Goal: Task Accomplishment & Management: Manage account settings

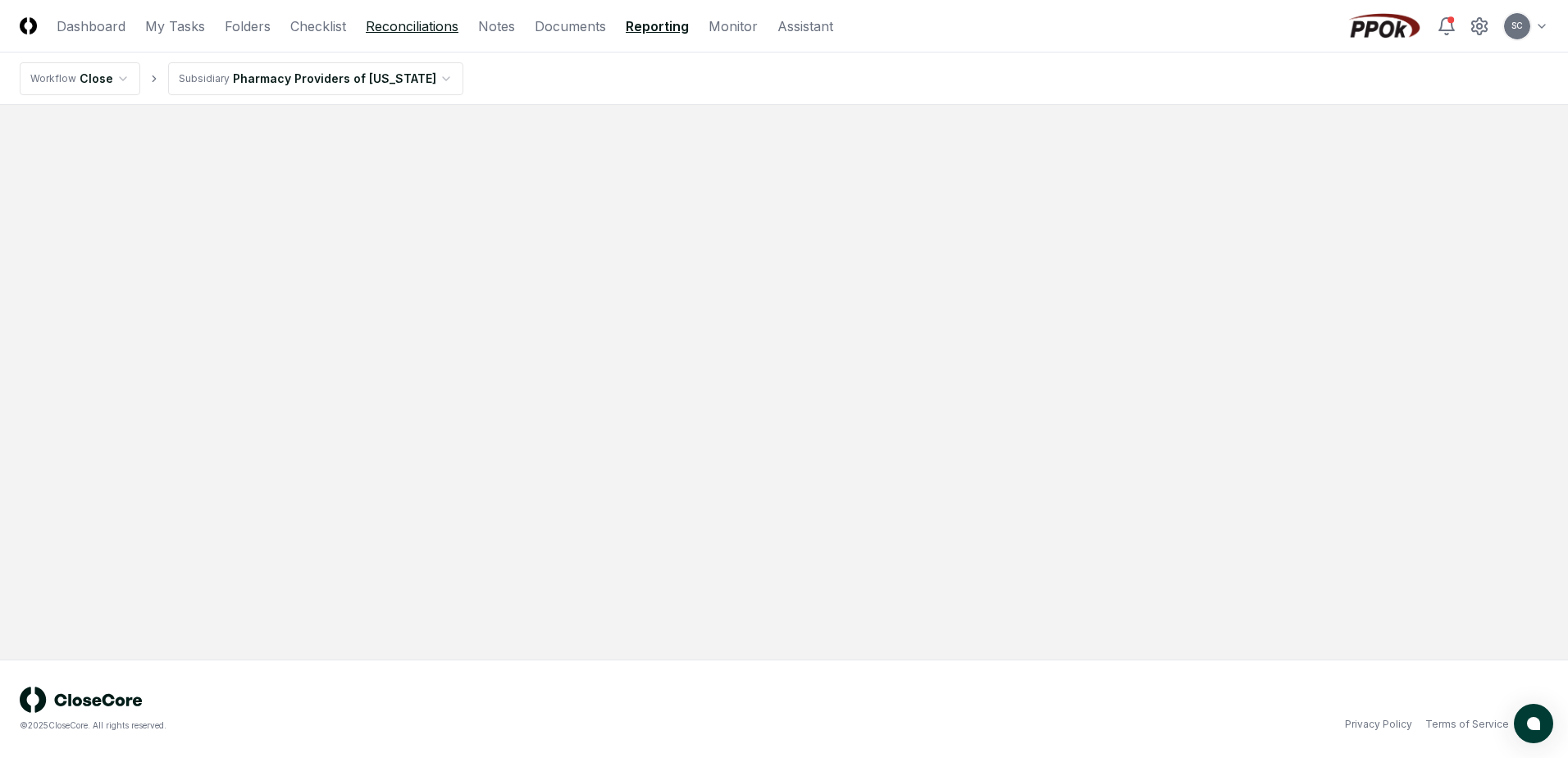
click at [398, 23] on link "Reconciliations" at bounding box center [412, 26] width 93 height 20
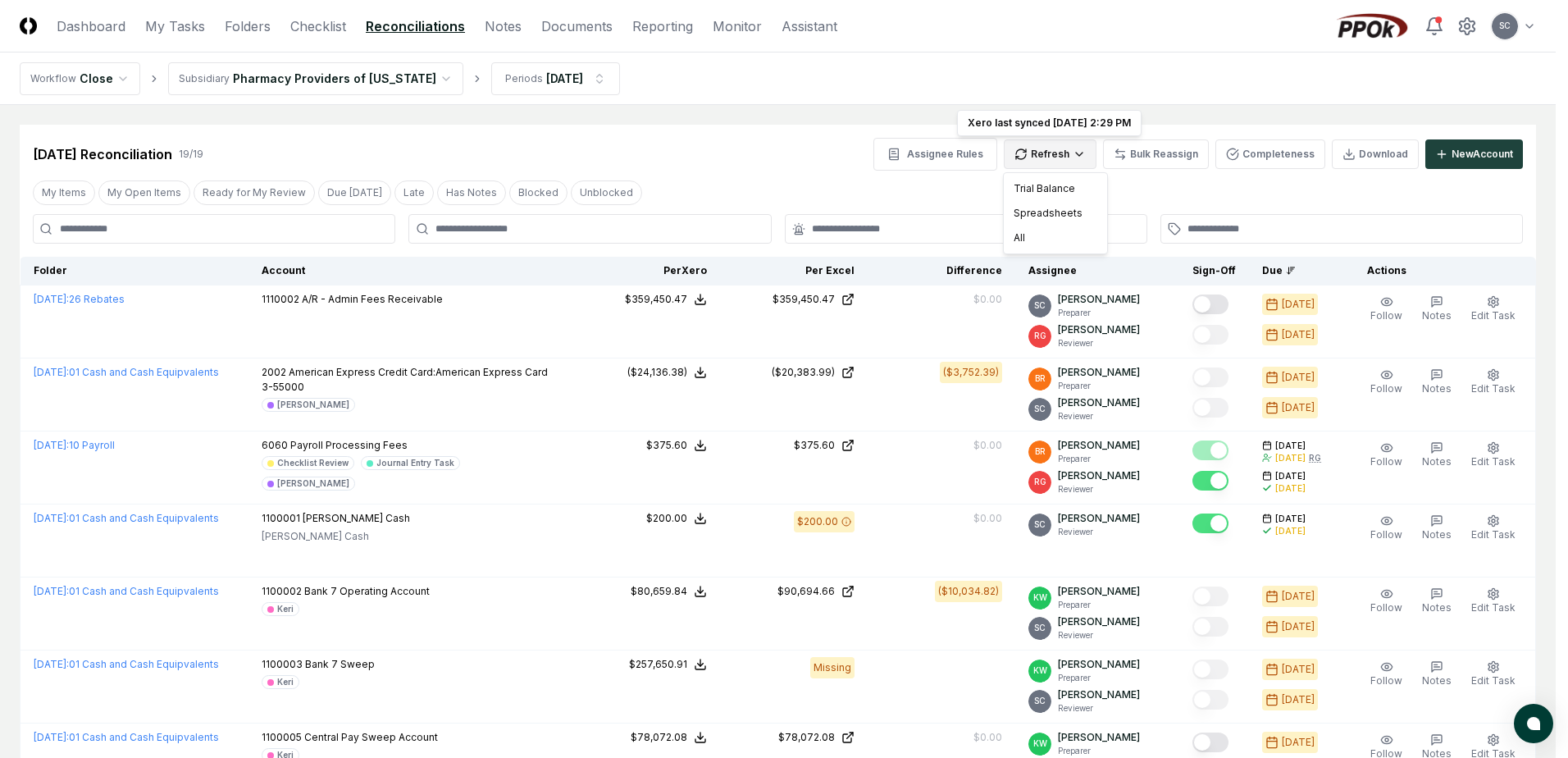
click at [1029, 238] on div "All" at bounding box center [1055, 238] width 97 height 25
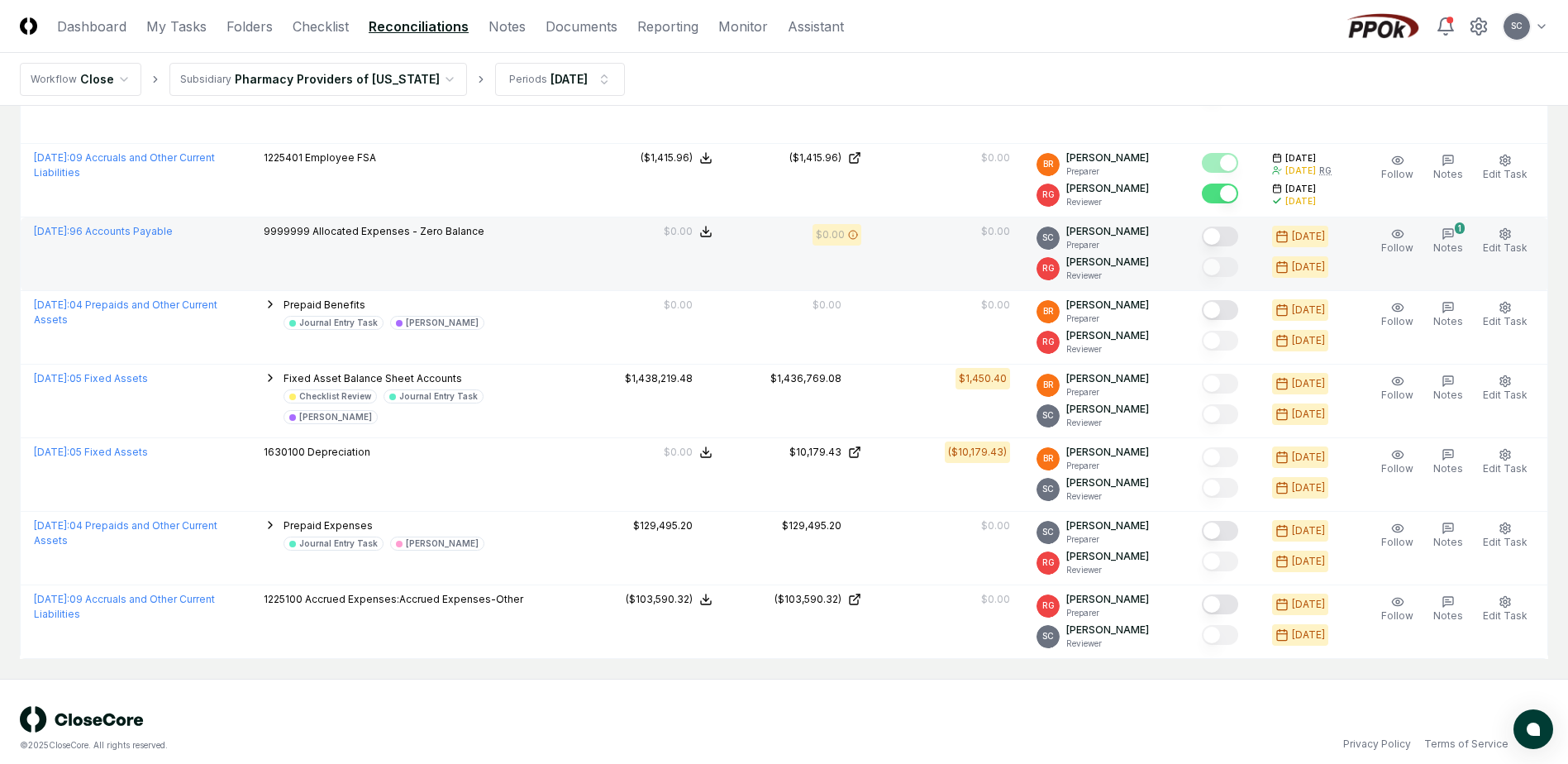
scroll to position [1040, 0]
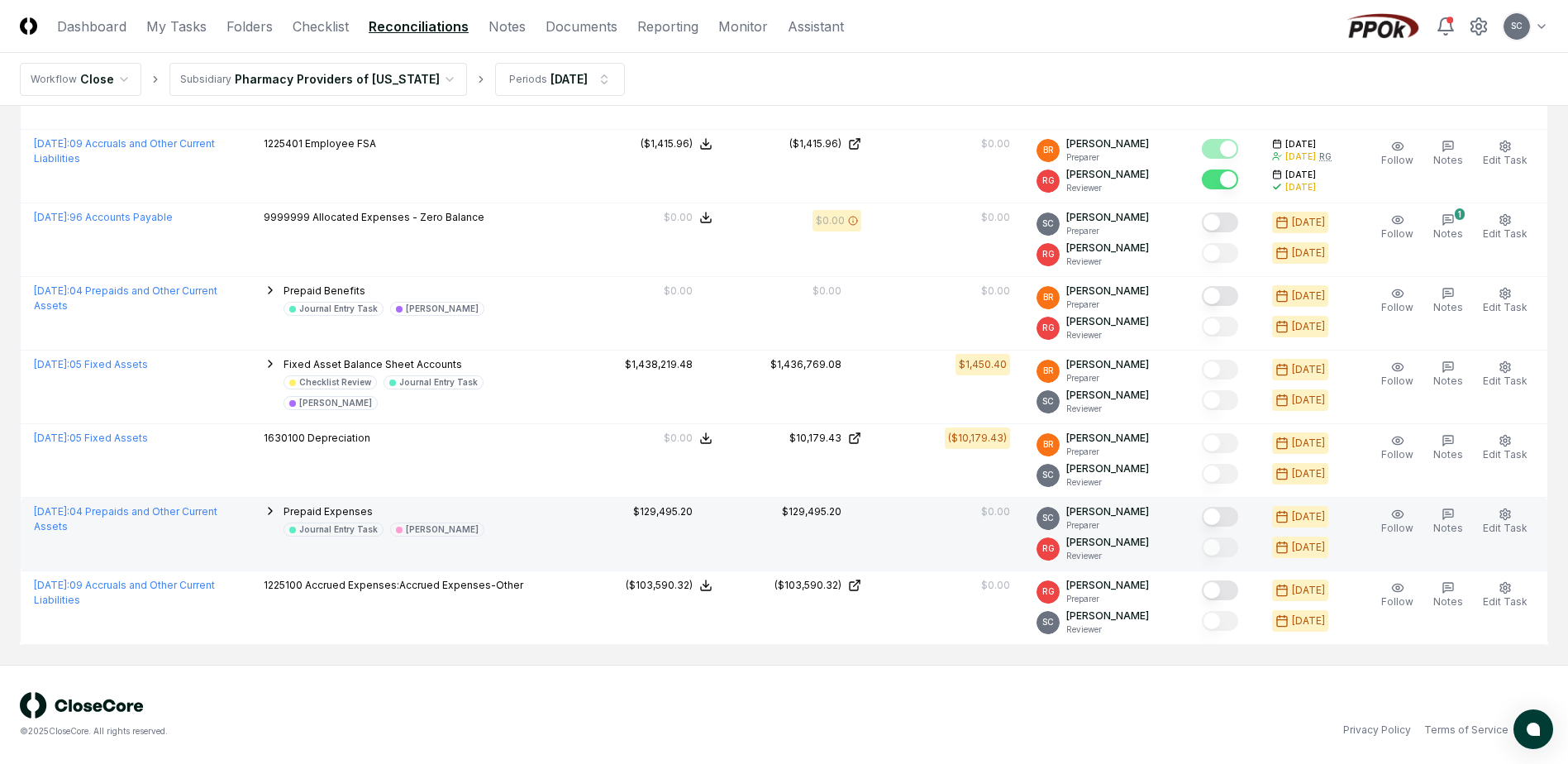
click at [1236, 518] on button "Mark complete" at bounding box center [1220, 517] width 36 height 20
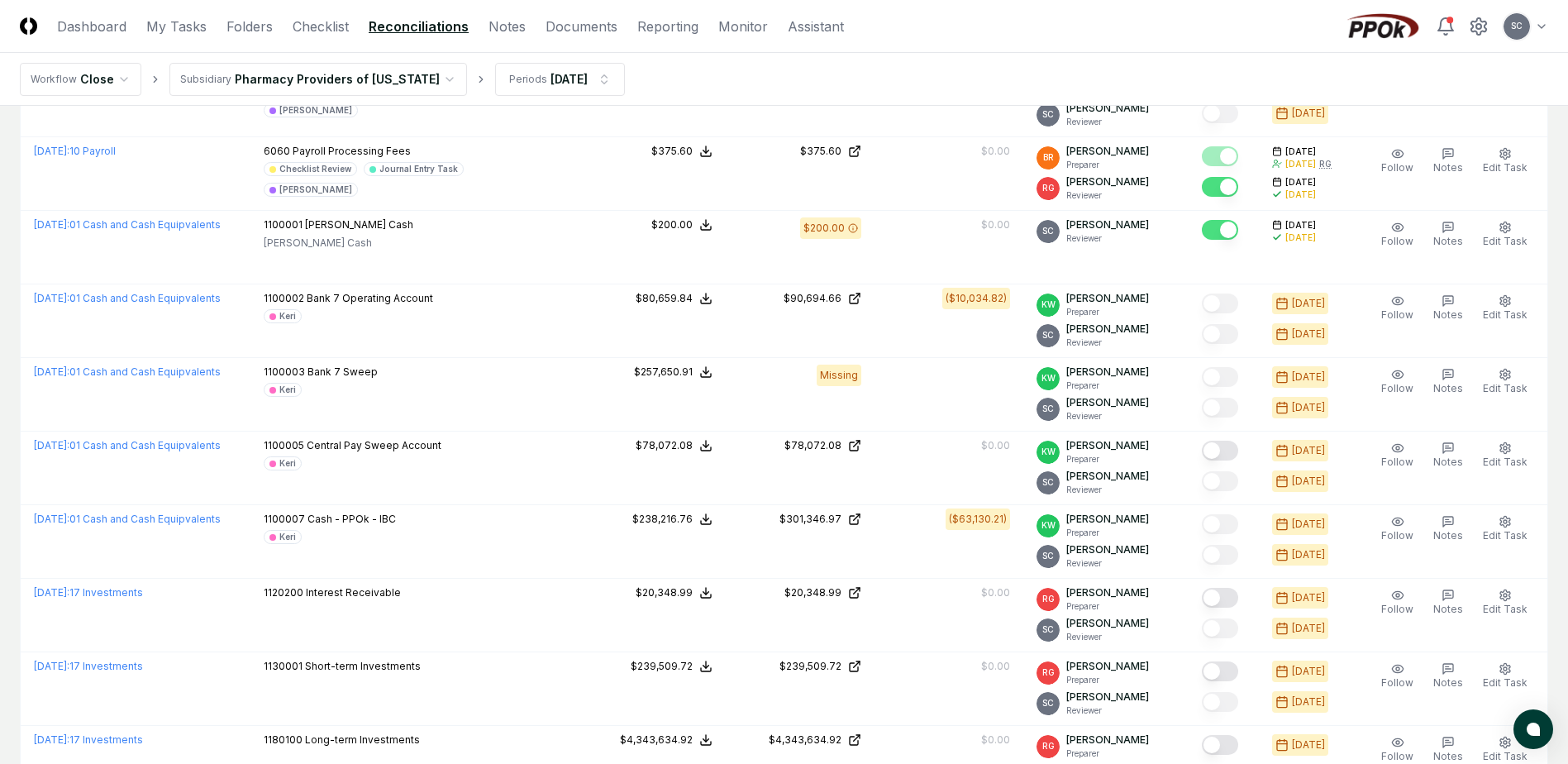
scroll to position [297, 0]
click at [315, 21] on link "Checklist" at bounding box center [321, 26] width 56 height 20
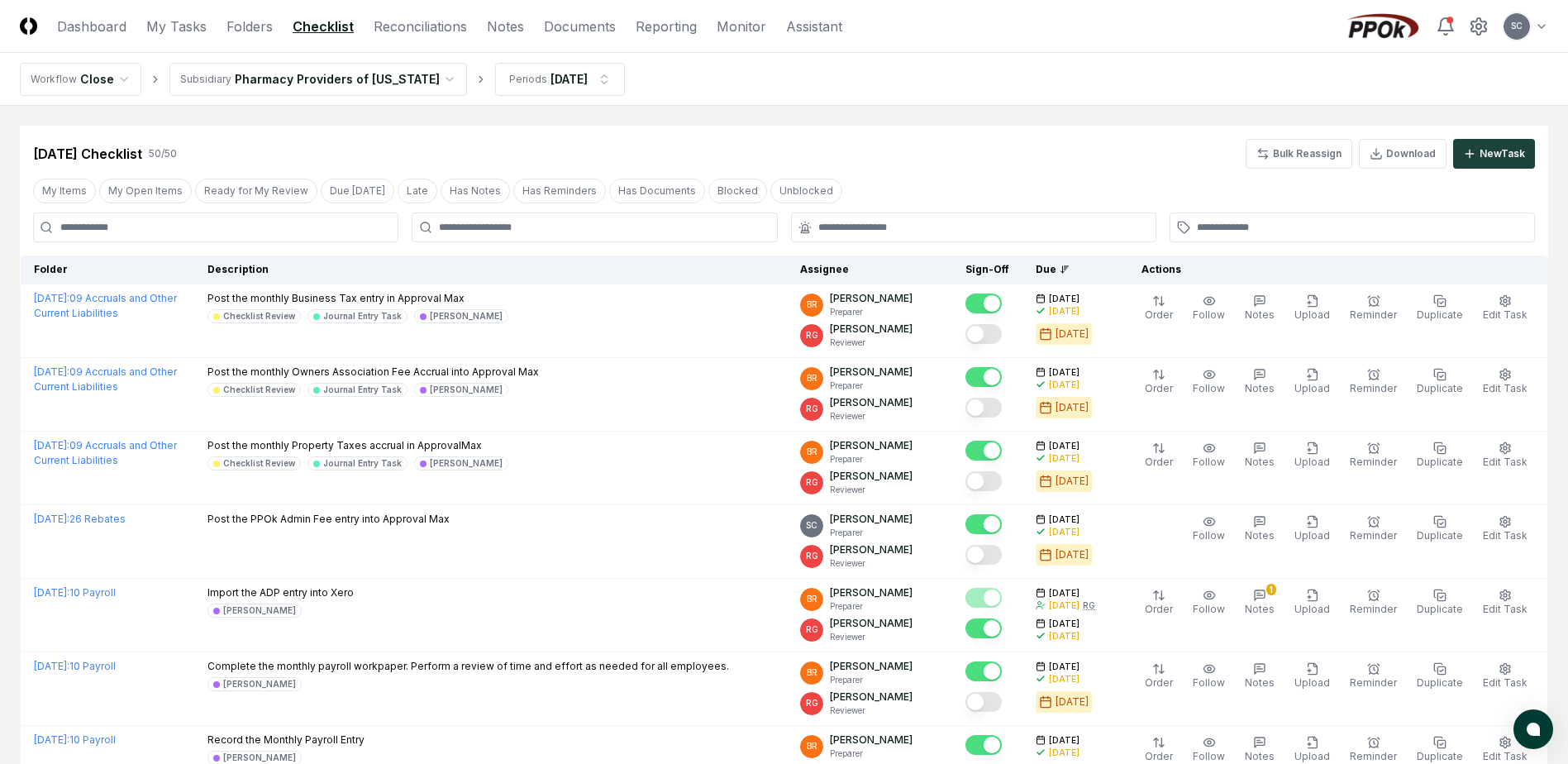
click at [567, 217] on div at bounding box center [595, 227] width 366 height 30
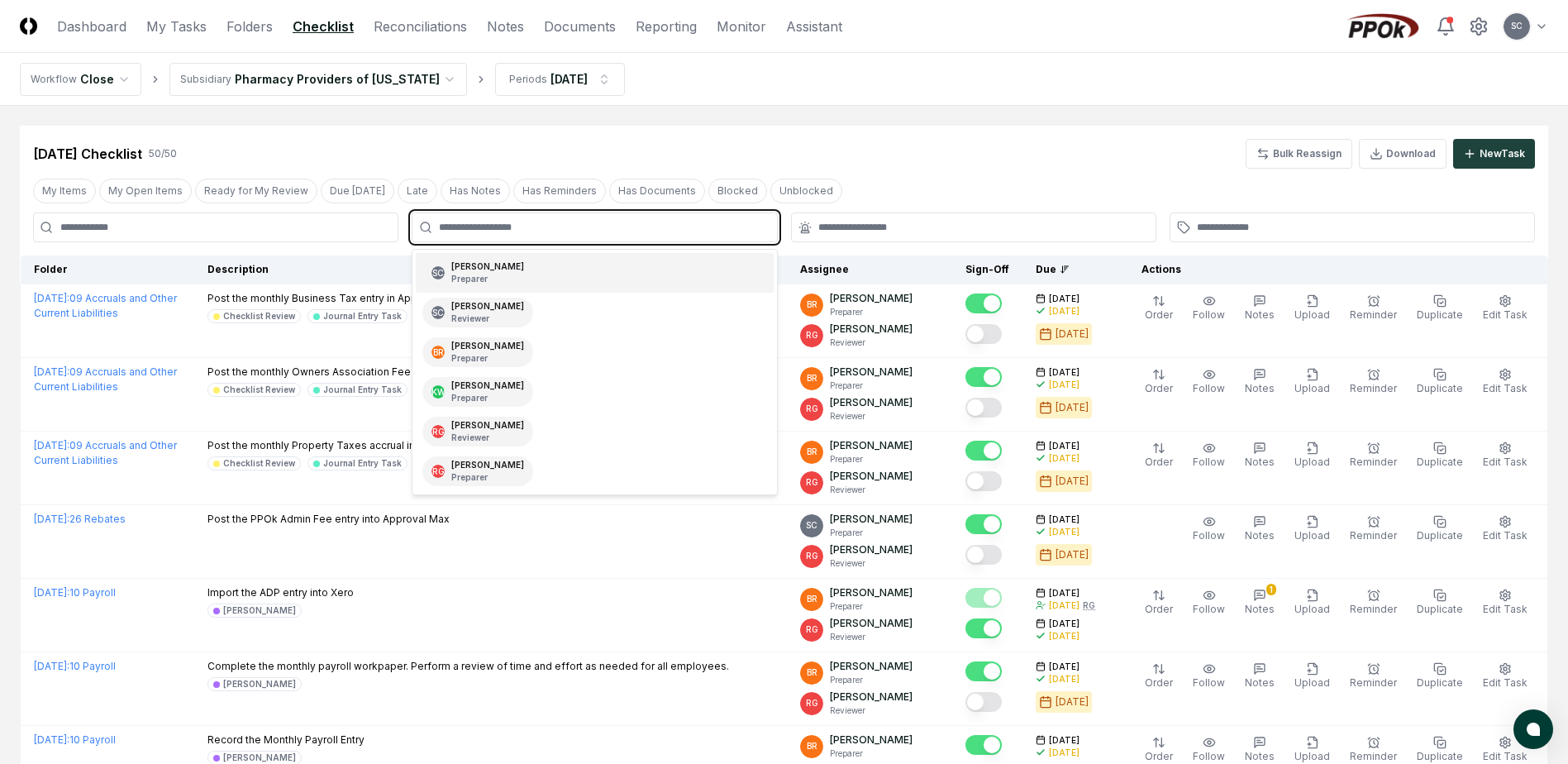
click at [566, 223] on input "text" at bounding box center [603, 227] width 327 height 15
click at [505, 274] on p "Preparer" at bounding box center [488, 279] width 73 height 12
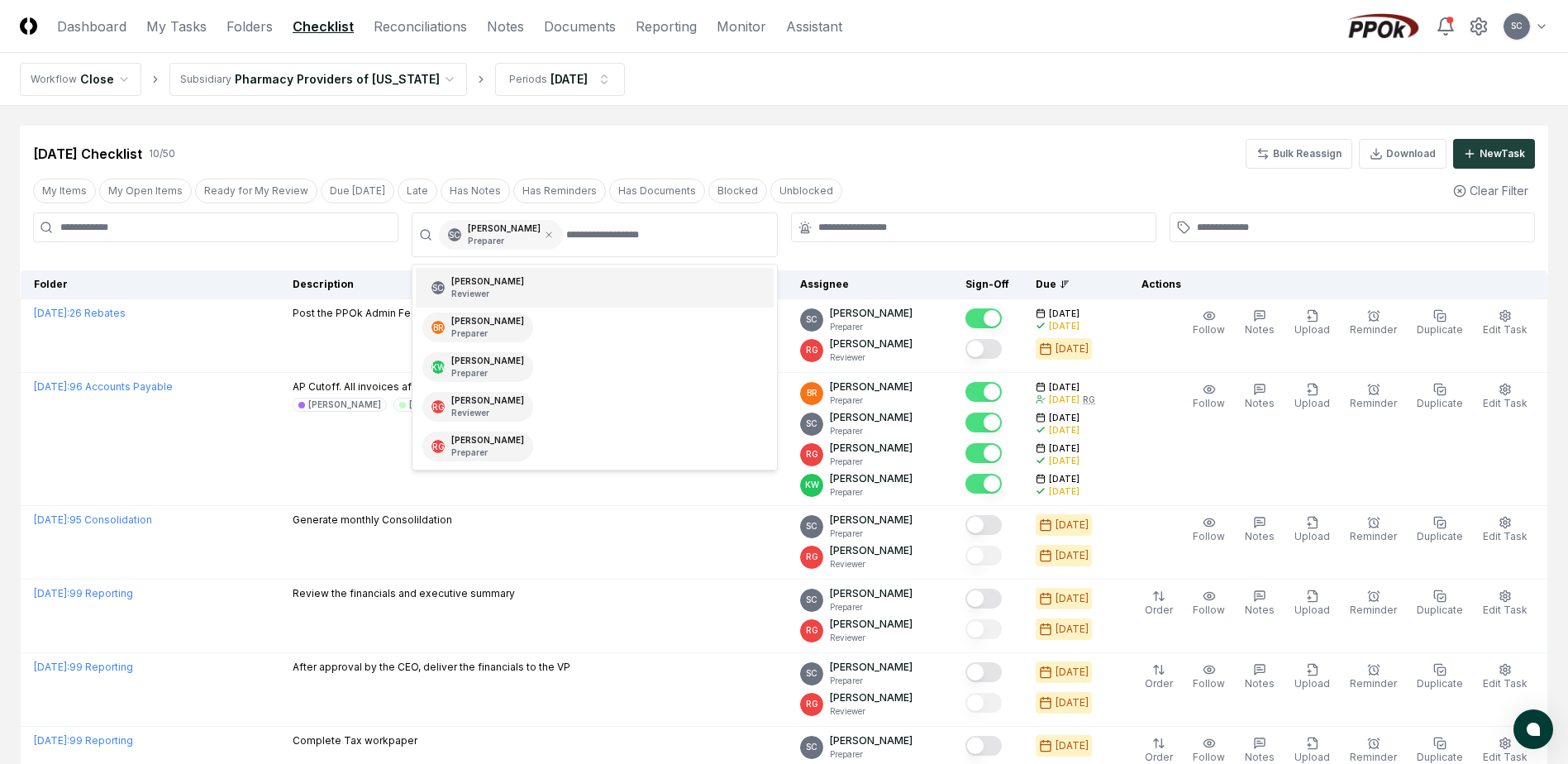
click at [490, 240] on p "Preparer" at bounding box center [504, 241] width 73 height 12
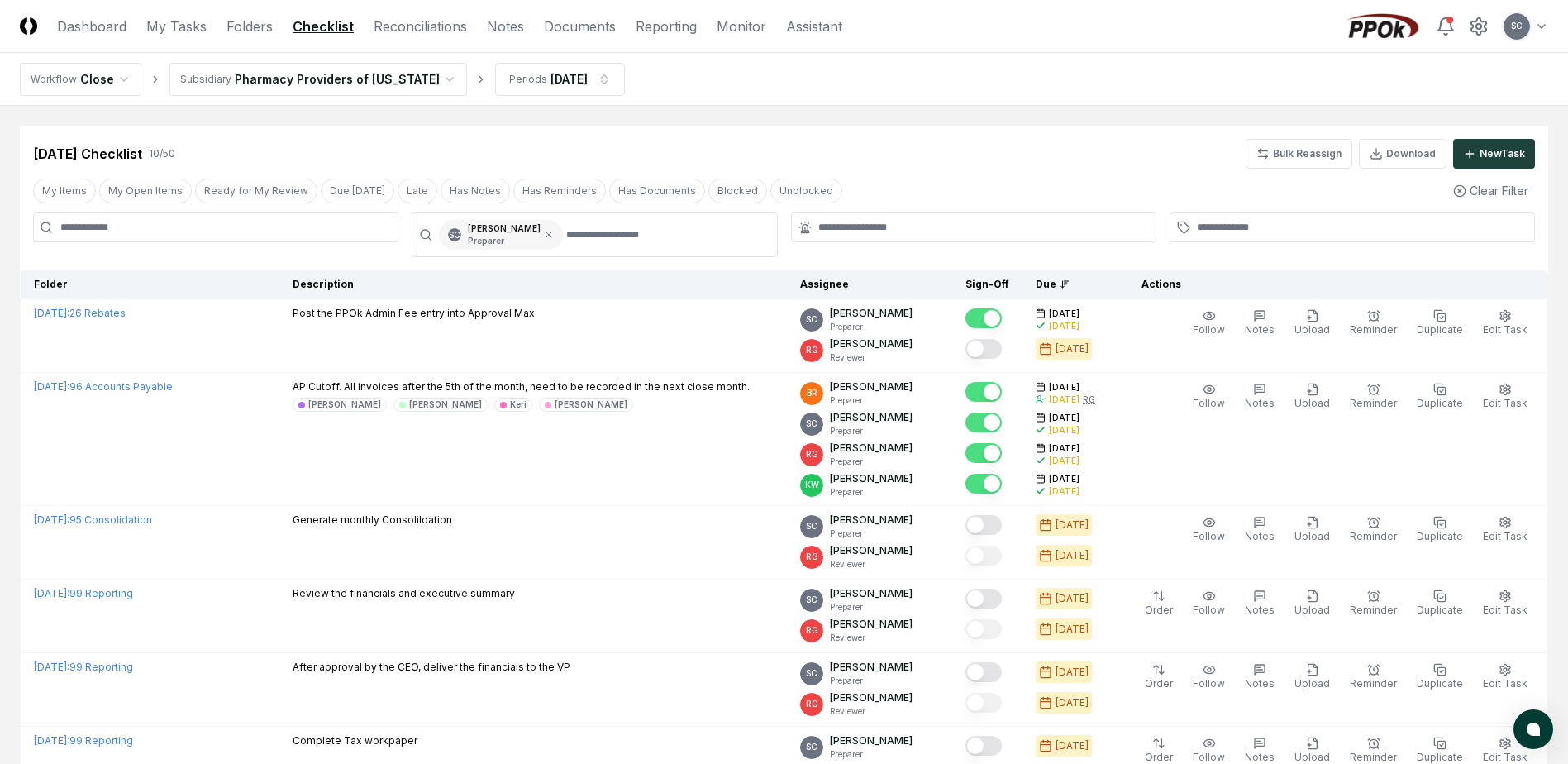
click at [490, 240] on p "Preparer" at bounding box center [504, 241] width 73 height 12
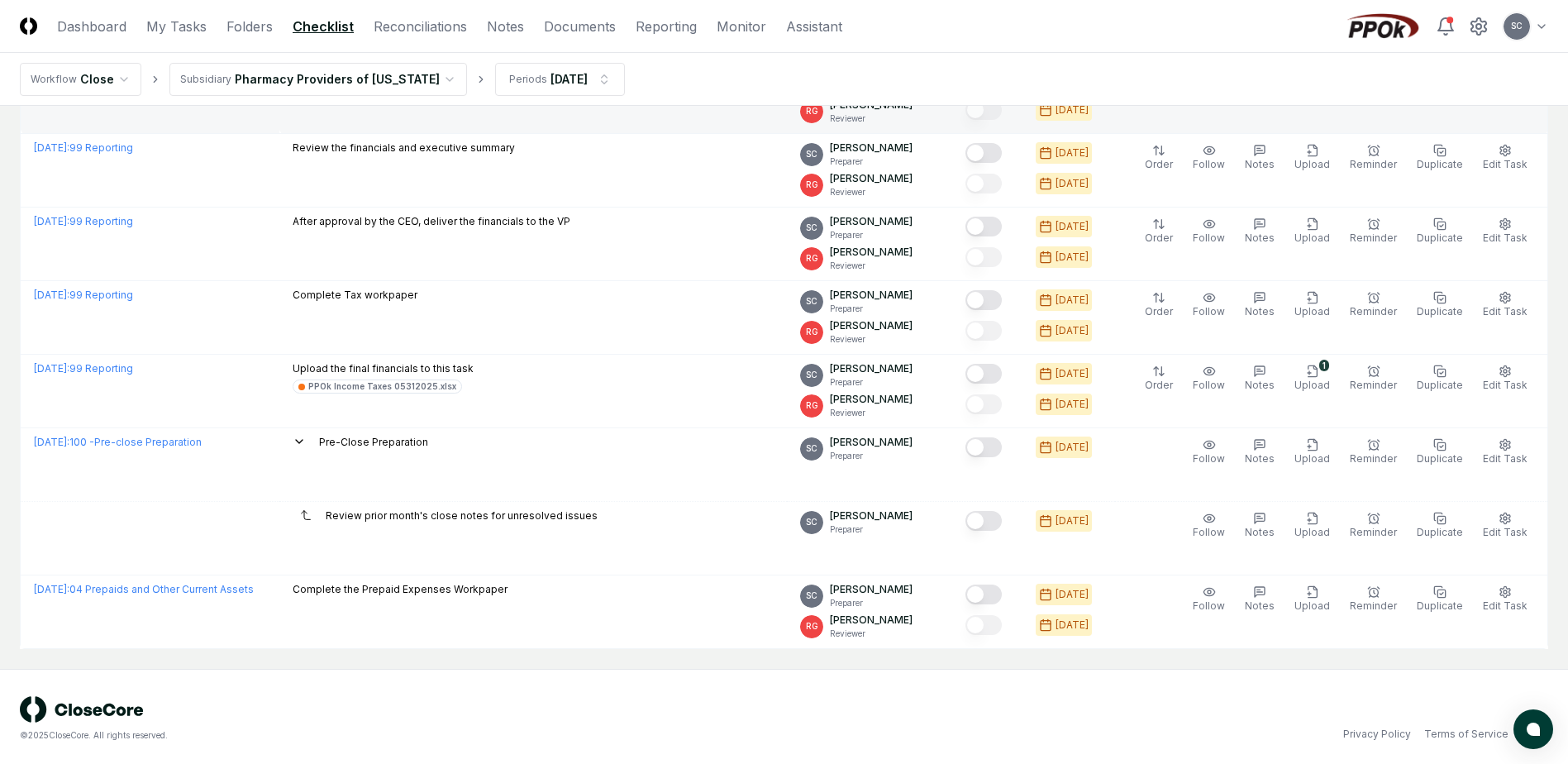
scroll to position [450, 0]
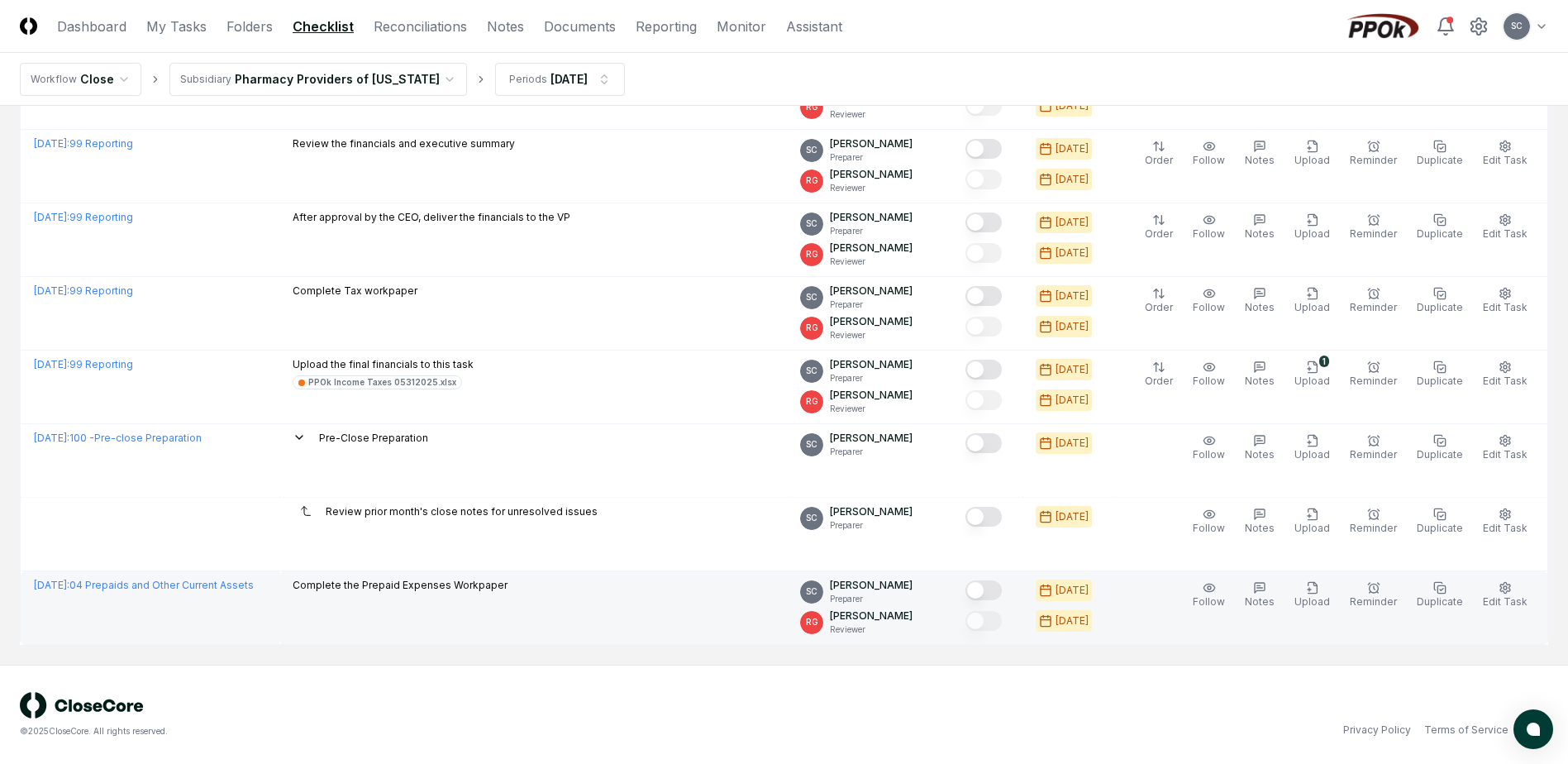
click at [1002, 593] on button "Mark complete" at bounding box center [983, 590] width 36 height 20
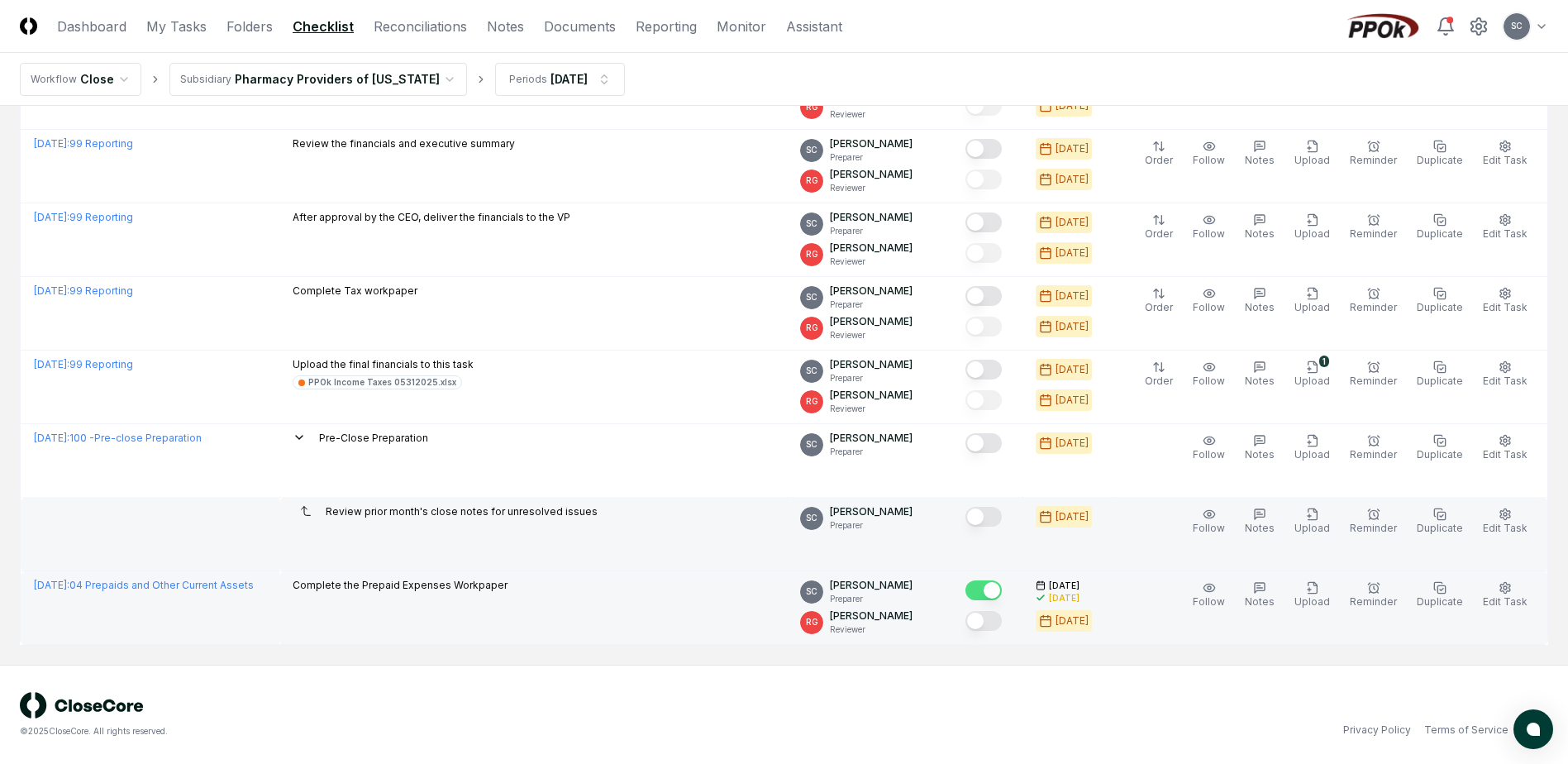
click at [144, 517] on td "[DATE] : 99 Reporting" at bounding box center [150, 534] width 259 height 74
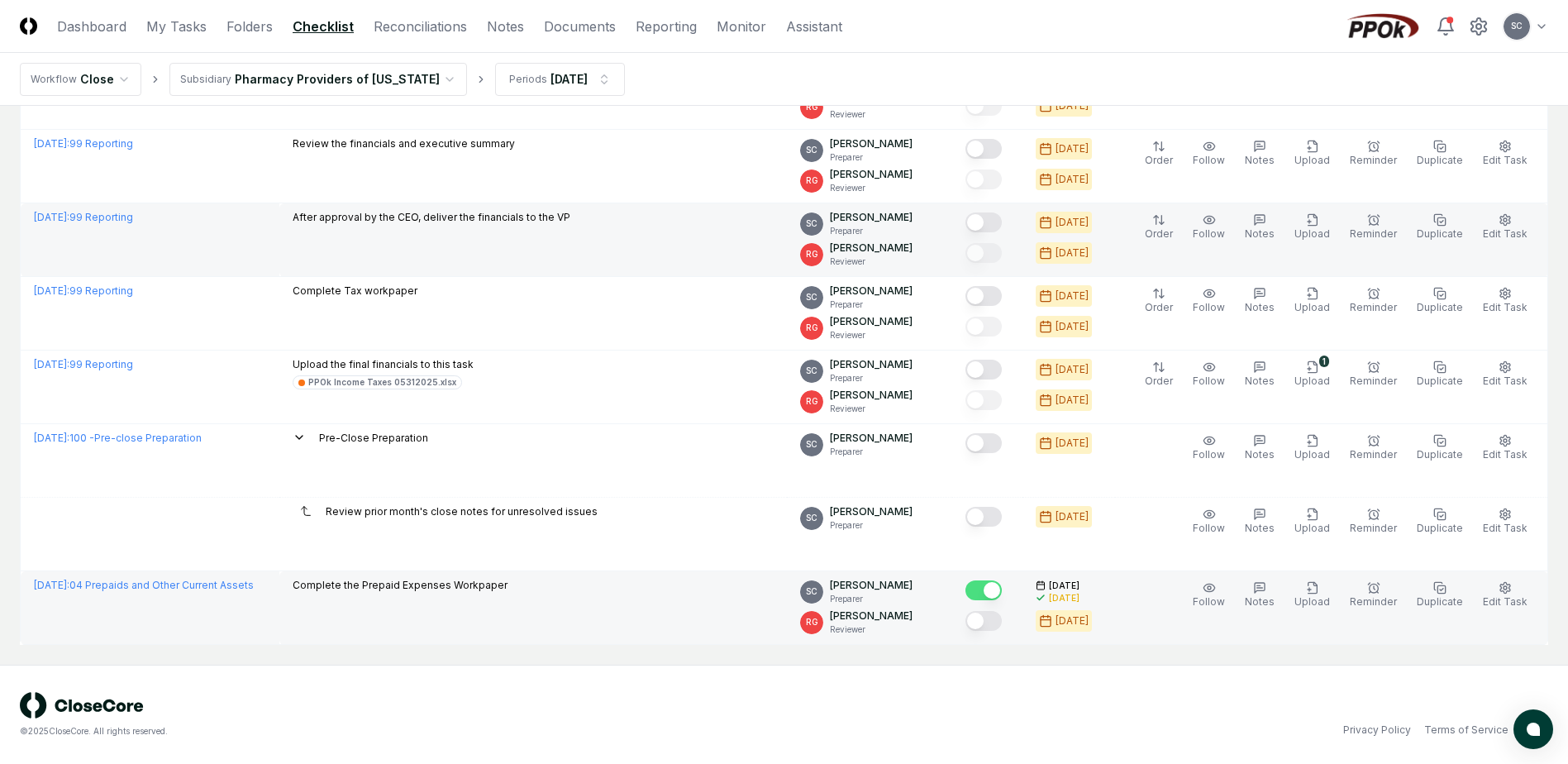
scroll to position [0, 0]
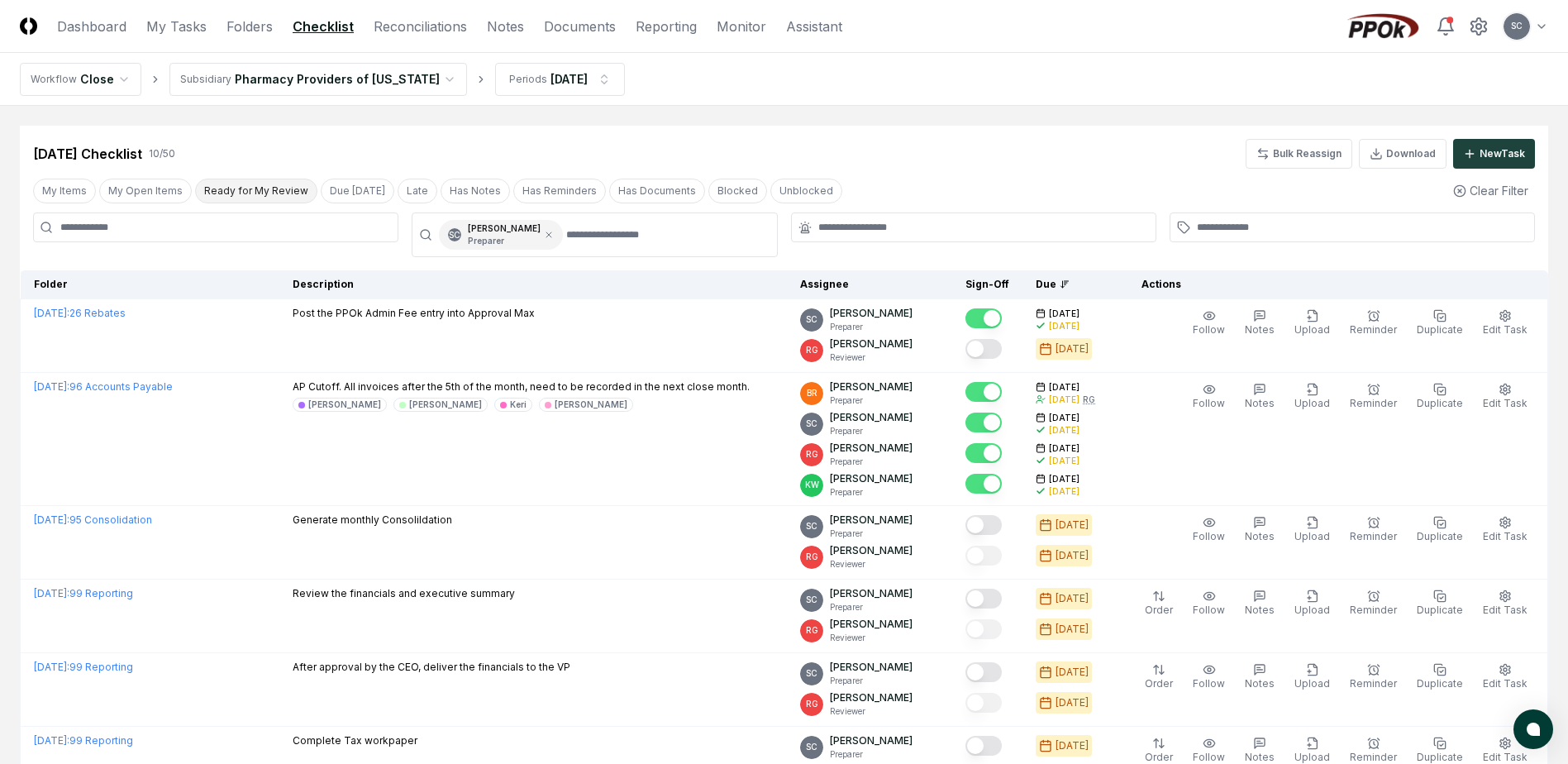
click at [240, 197] on button "Ready for My Review" at bounding box center [256, 191] width 122 height 25
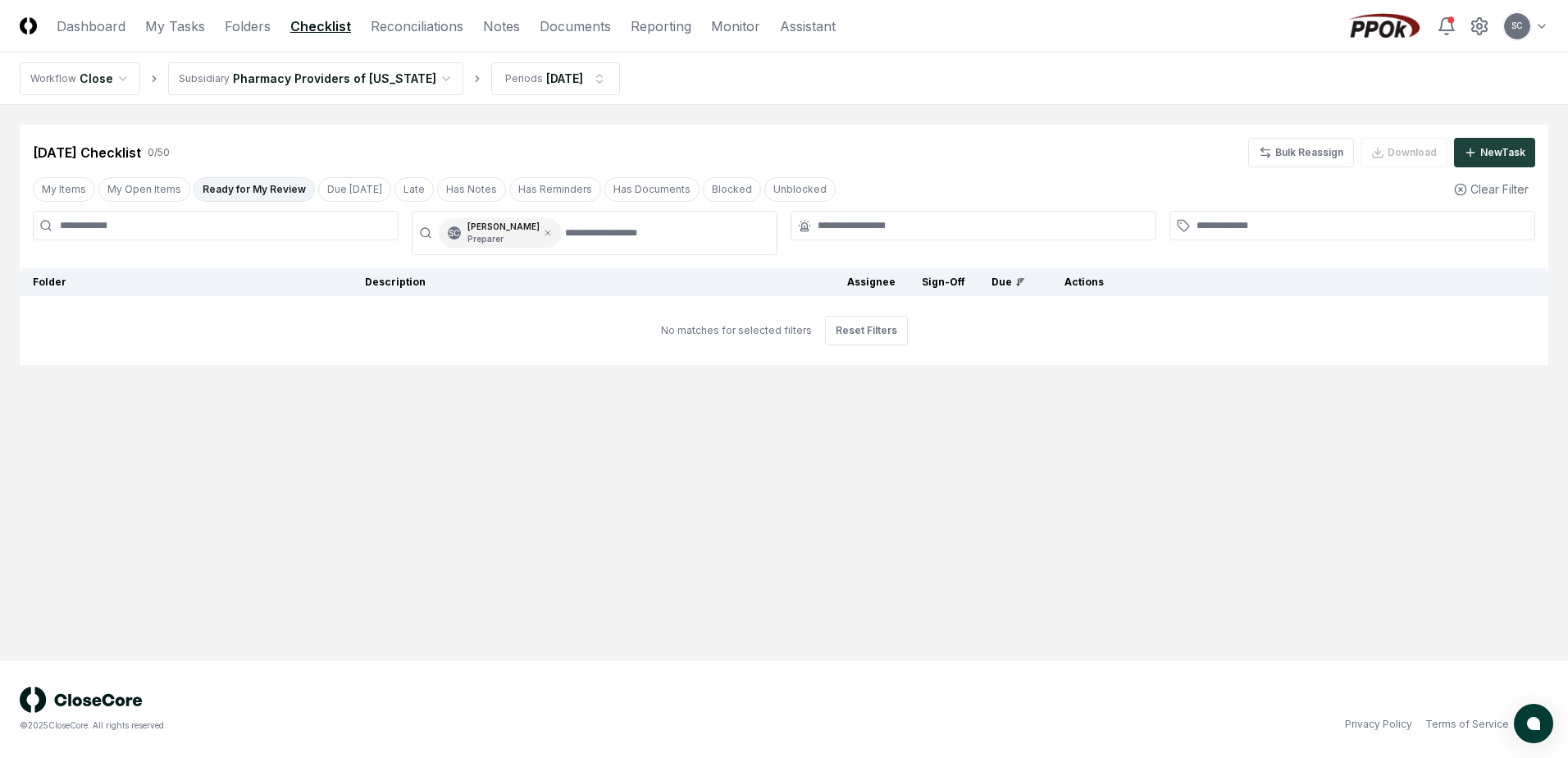
click at [304, 124] on main "Cancel Reassign [DATE] Checklist 0 / 50 Bulk Reassign Download New Task My Item…" at bounding box center [784, 382] width 1568 height 555
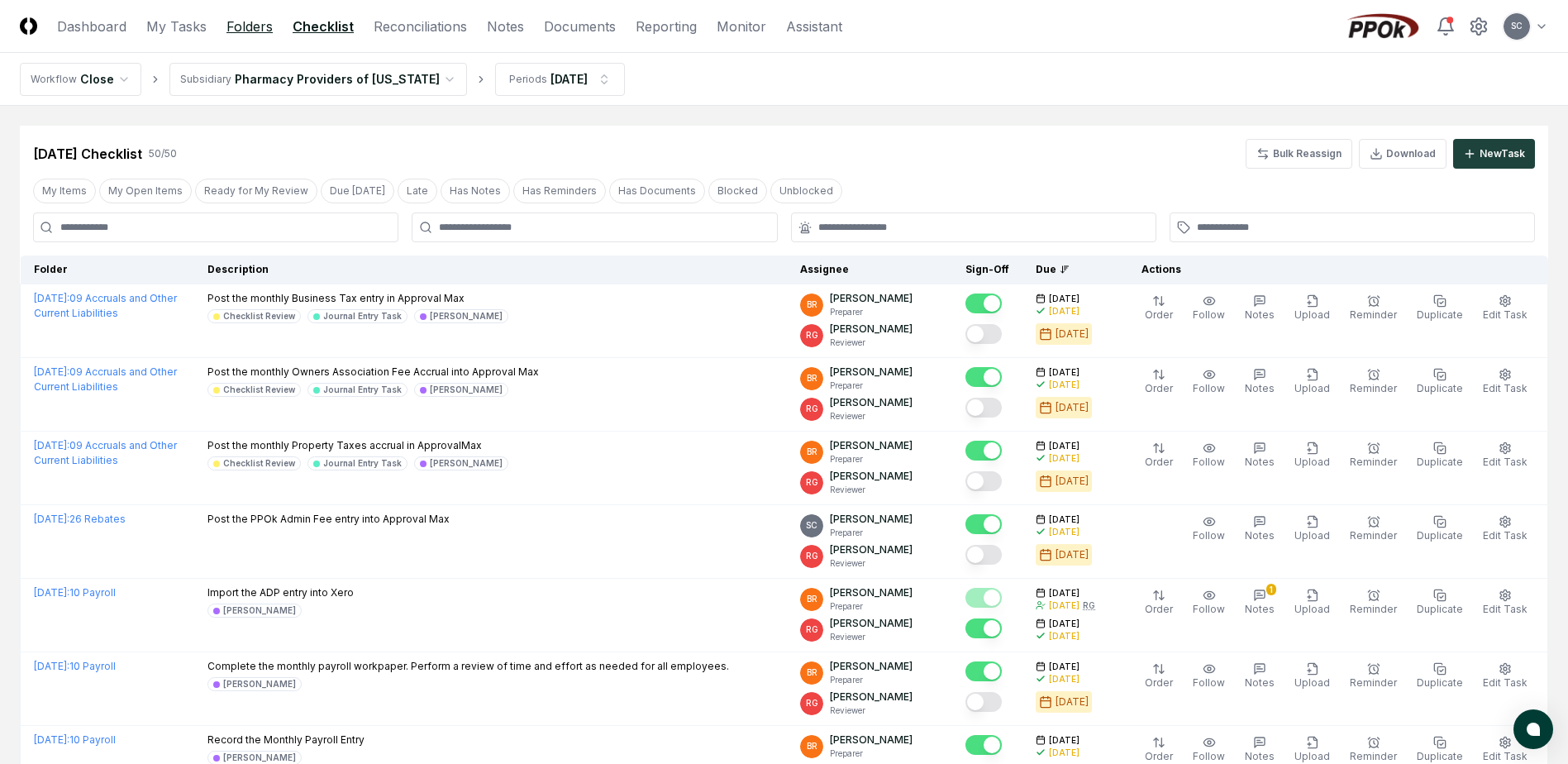
click at [249, 24] on link "Folders" at bounding box center [250, 26] width 46 height 20
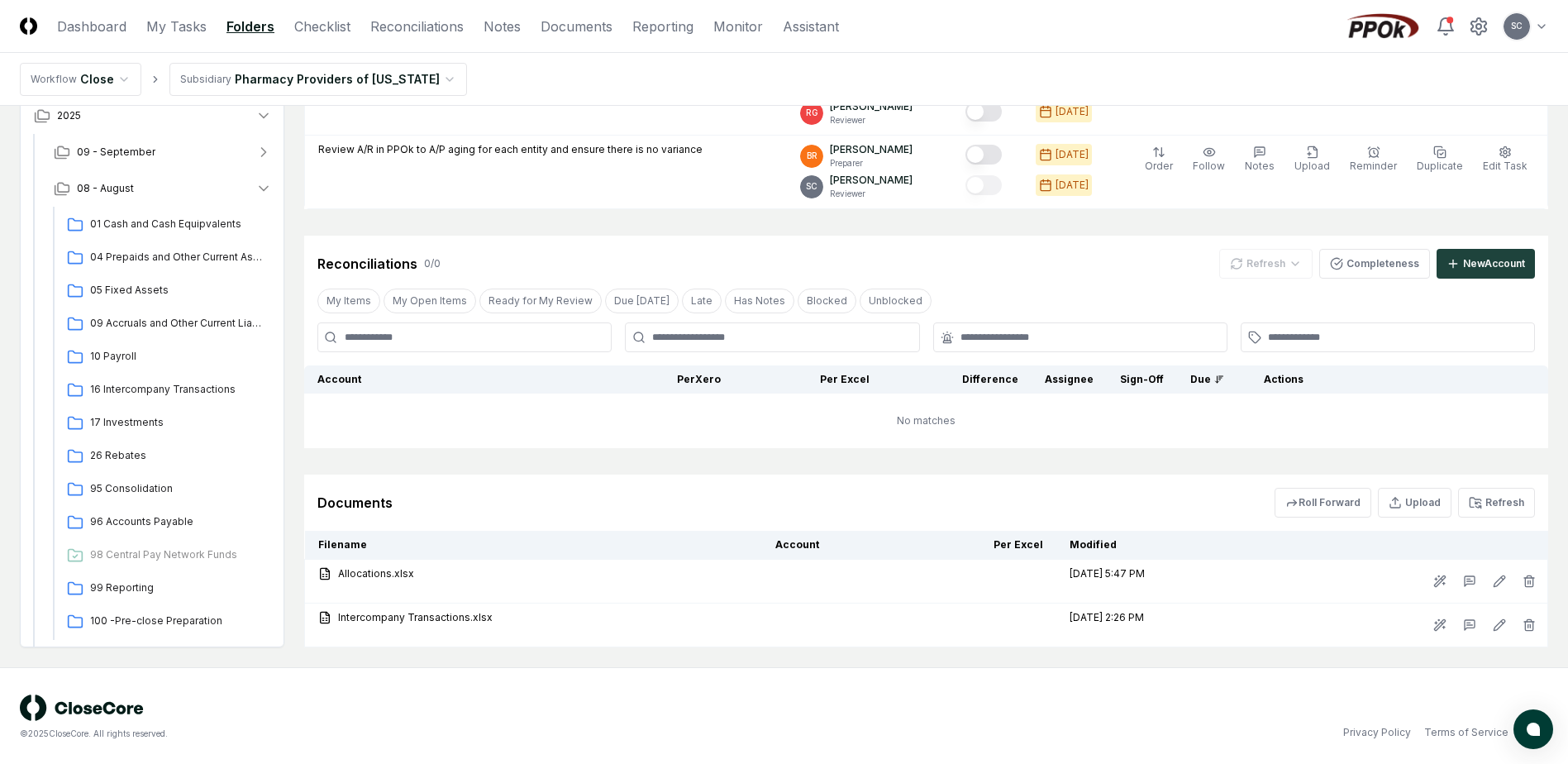
scroll to position [693, 0]
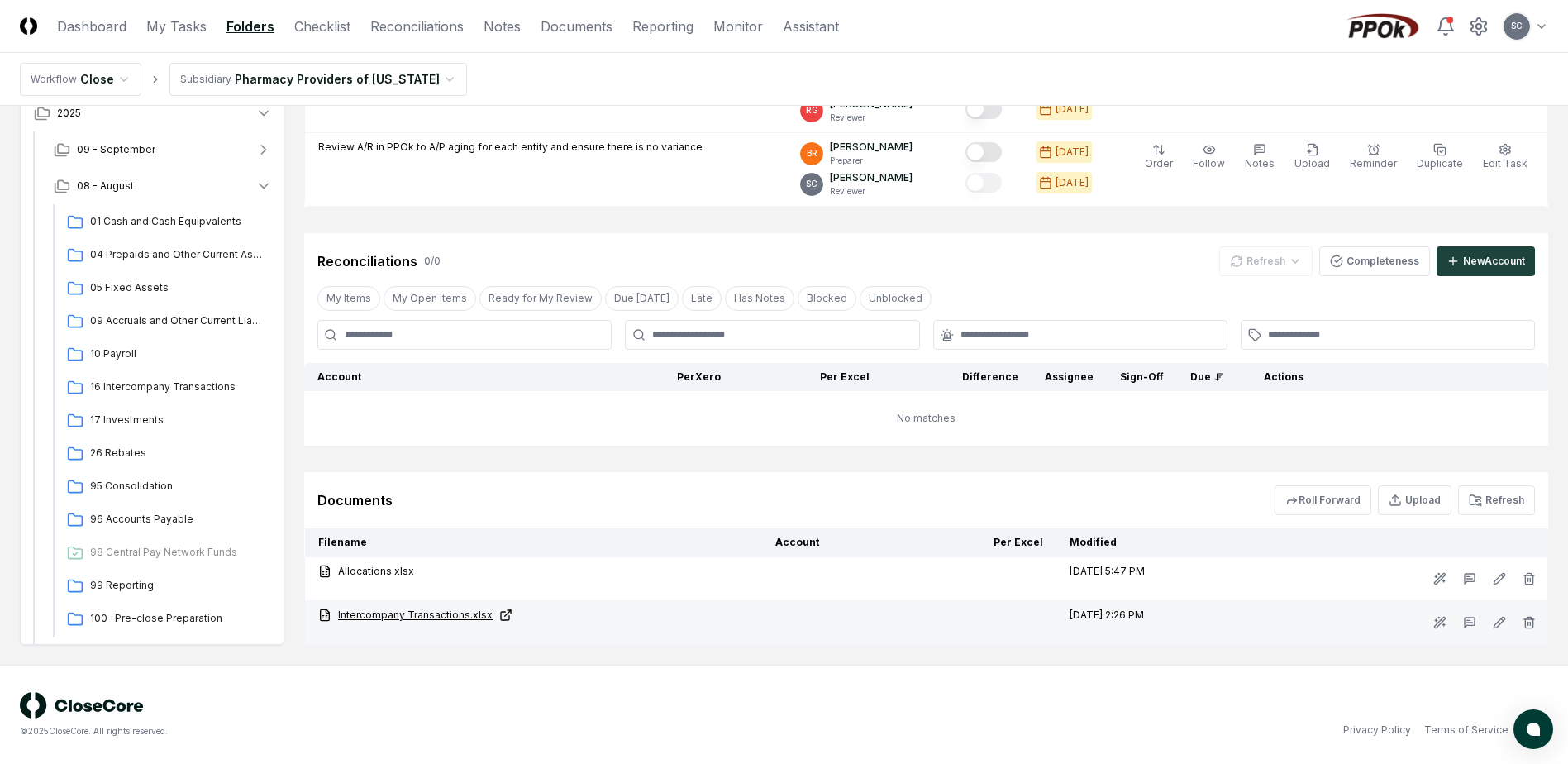
click at [407, 617] on link "Intercompany Transactions.xlsx" at bounding box center [533, 615] width 431 height 15
click at [383, 611] on link "Intercompany Transactions.xlsx" at bounding box center [533, 615] width 431 height 15
